Goal: Information Seeking & Learning: Learn about a topic

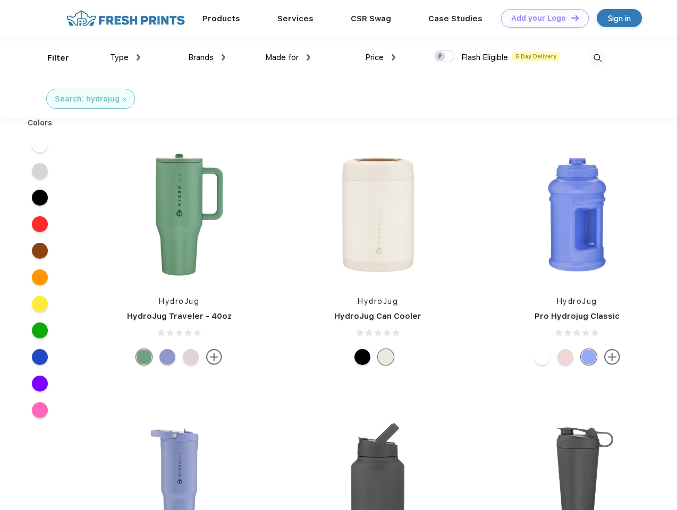
click at [541, 18] on link "Add your Logo Design Tool" at bounding box center [545, 18] width 88 height 19
click at [0, 0] on div "Design Tool" at bounding box center [0, 0] width 0 height 0
click at [570, 18] on link "Add your Logo Design Tool" at bounding box center [545, 18] width 88 height 19
click at [51, 58] on div "Filter" at bounding box center [58, 58] width 22 height 12
click at [125, 57] on span "Type" at bounding box center [119, 58] width 19 height 10
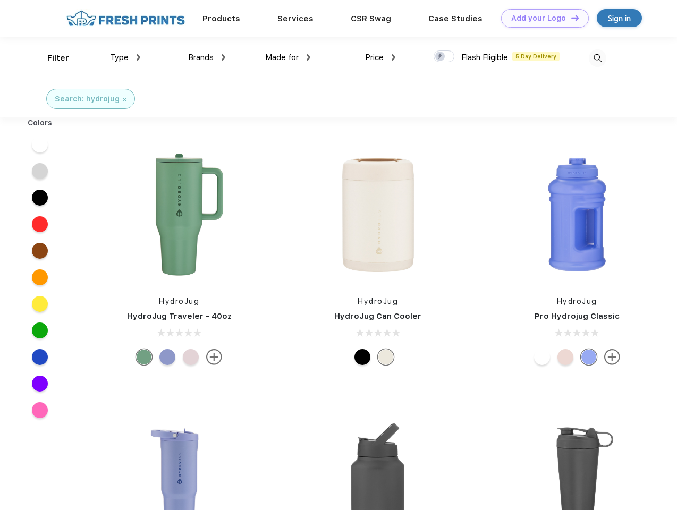
click at [207, 57] on span "Brands" at bounding box center [200, 58] width 25 height 10
click at [288, 57] on span "Made for" at bounding box center [281, 58] width 33 height 10
click at [380, 57] on span "Price" at bounding box center [374, 58] width 19 height 10
click at [444, 57] on div at bounding box center [443, 56] width 21 height 12
click at [440, 57] on input "checkbox" at bounding box center [436, 53] width 7 height 7
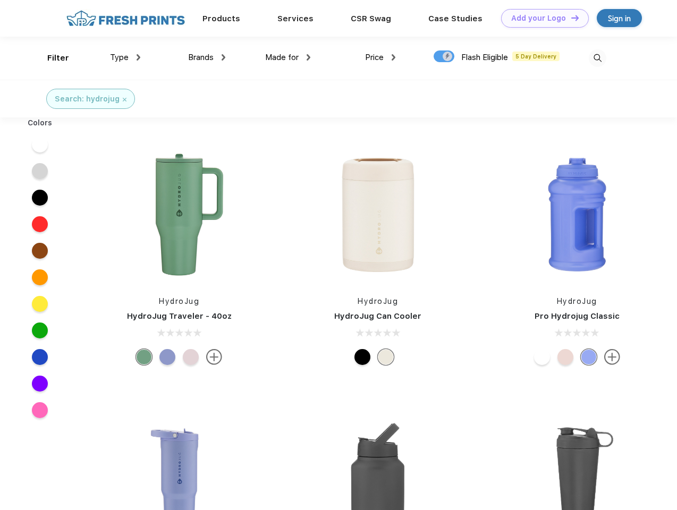
click at [597, 58] on img at bounding box center [597, 58] width 18 height 18
